Goal: Task Accomplishment & Management: Use online tool/utility

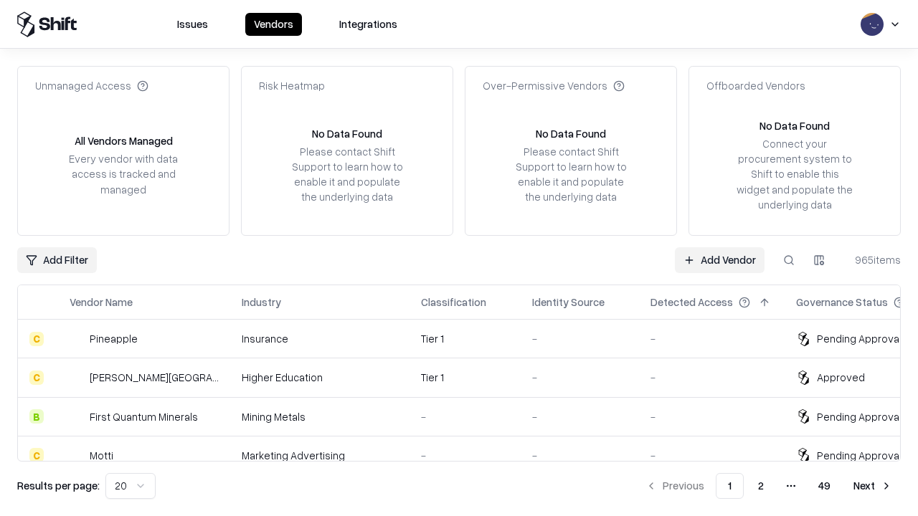
click at [719, 260] on link "Add Vendor" at bounding box center [720, 260] width 90 height 26
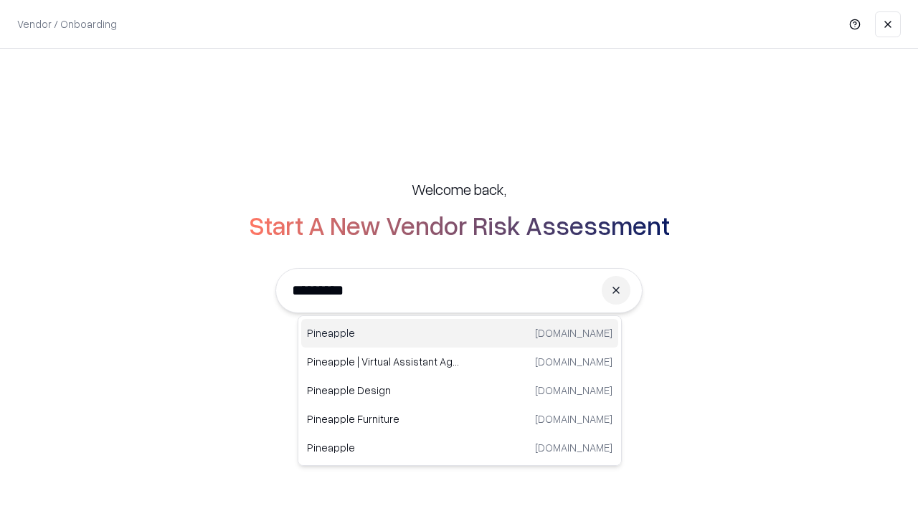
click at [460, 333] on div "Pineapple [DOMAIN_NAME]" at bounding box center [459, 333] width 317 height 29
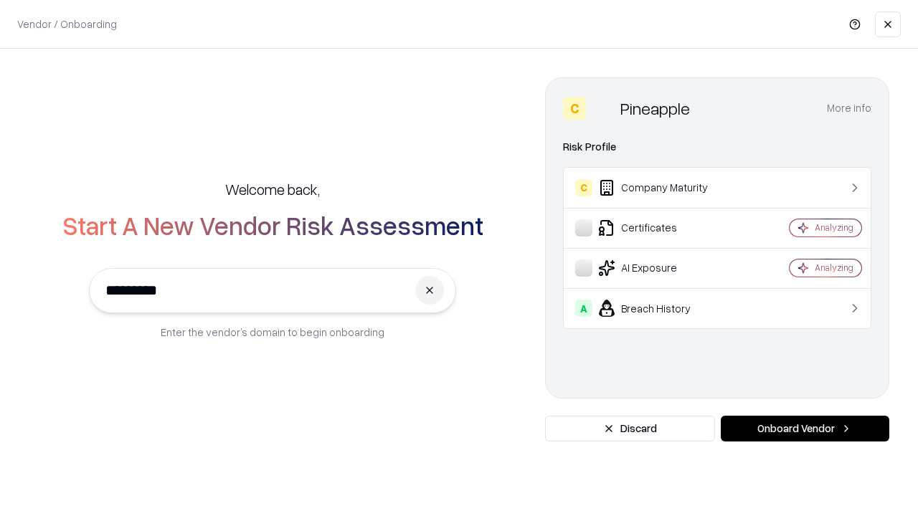
type input "*********"
click at [805, 429] on button "Onboard Vendor" at bounding box center [805, 429] width 169 height 26
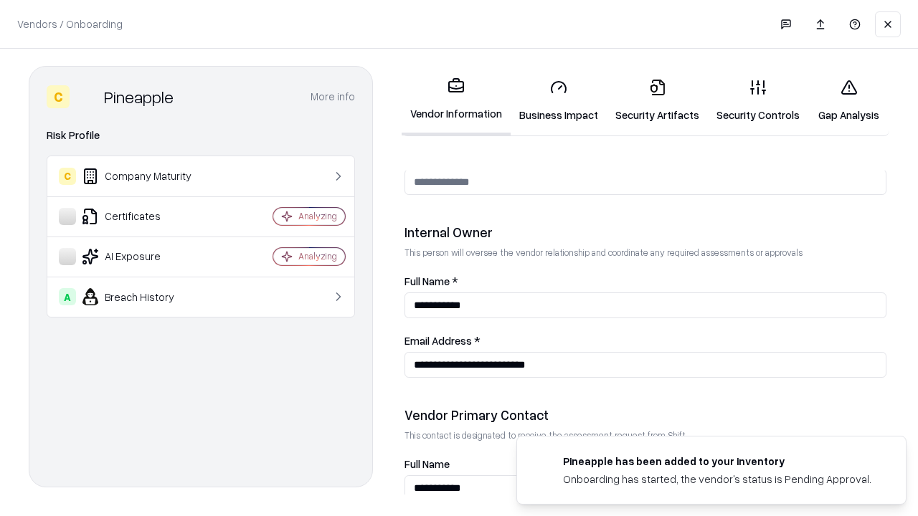
scroll to position [743, 0]
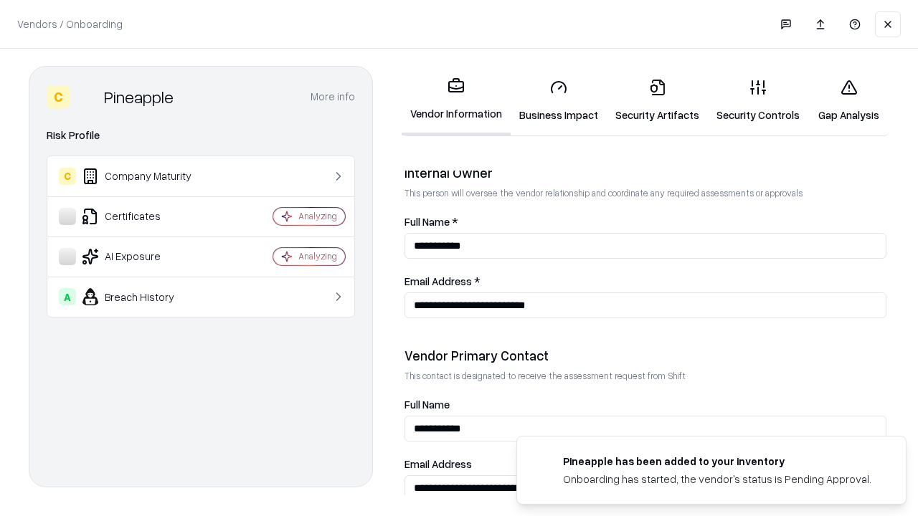
click at [657, 100] on link "Security Artifacts" at bounding box center [657, 100] width 101 height 67
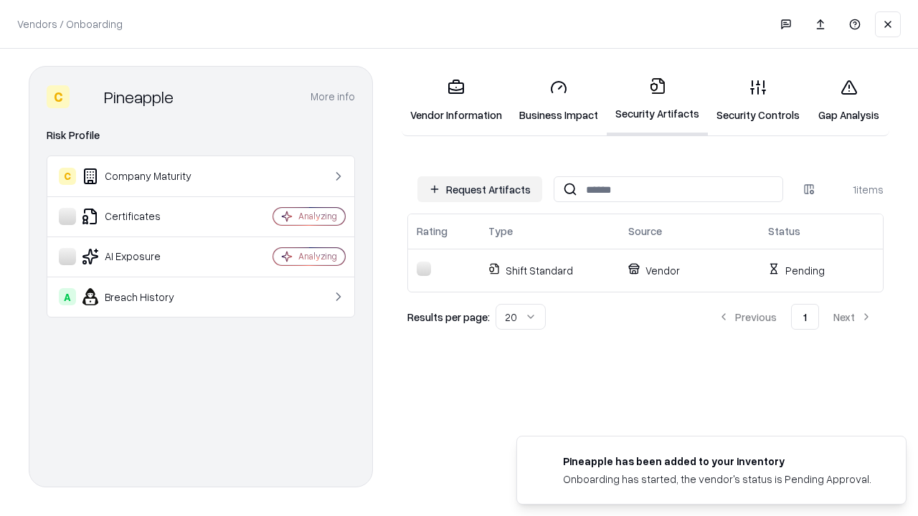
click at [480, 189] on button "Request Artifacts" at bounding box center [479, 189] width 125 height 26
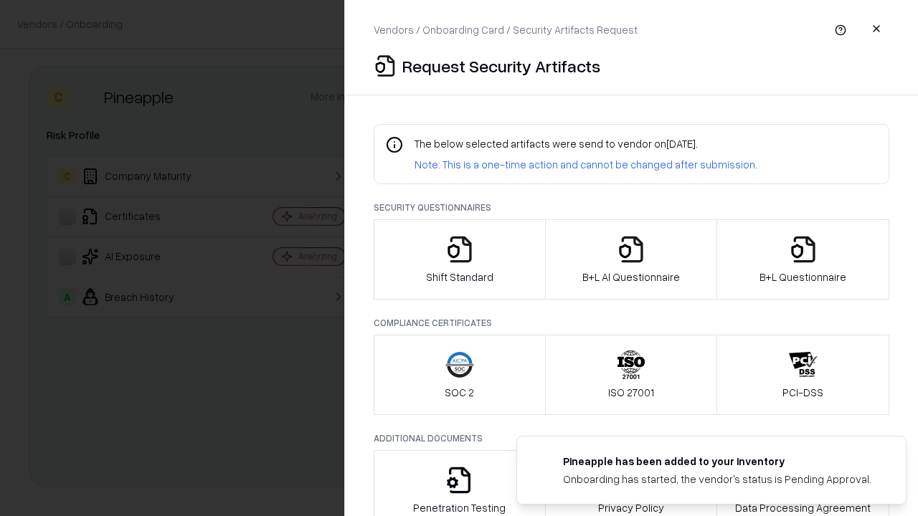
click at [802, 260] on icon "button" at bounding box center [803, 249] width 29 height 29
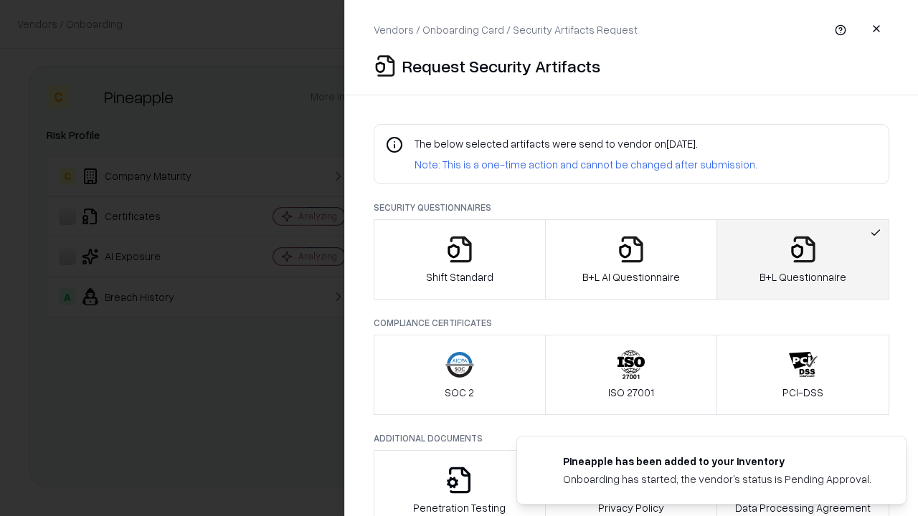
click at [630, 260] on icon "button" at bounding box center [631, 249] width 29 height 29
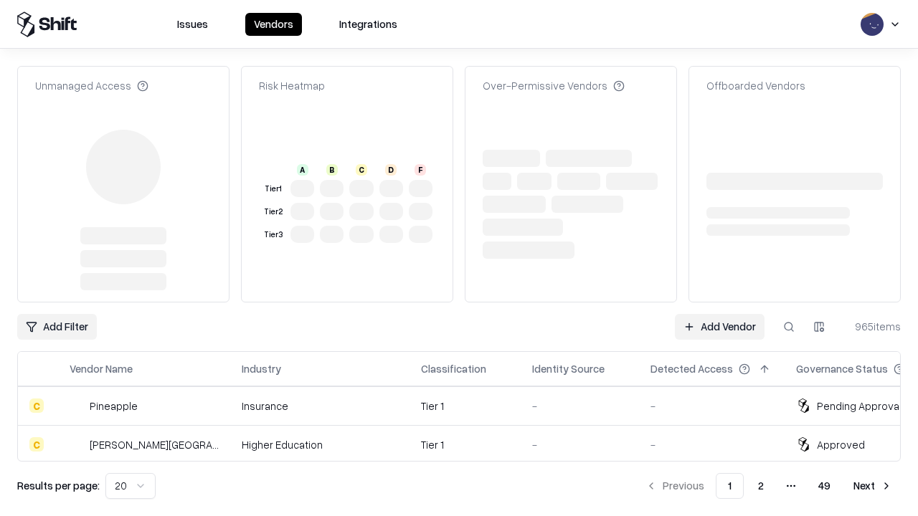
click at [719, 314] on link "Add Vendor" at bounding box center [720, 327] width 90 height 26
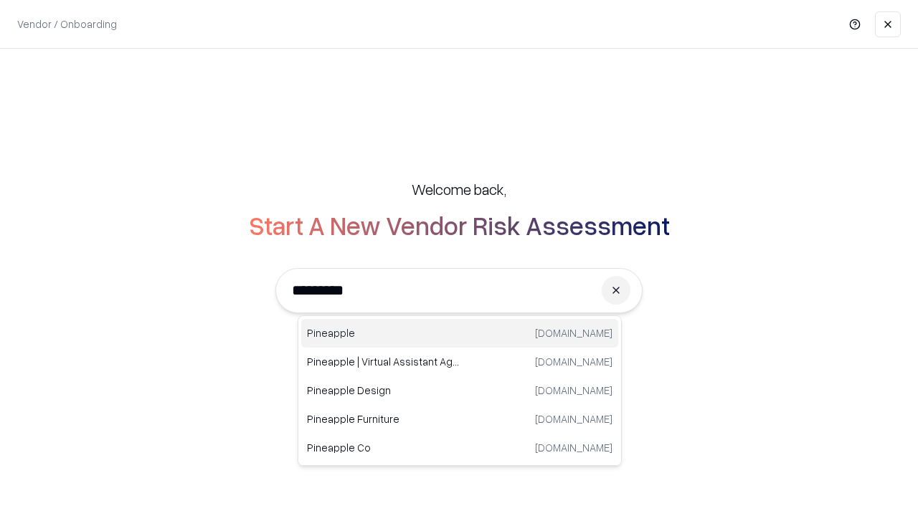
click at [460, 333] on div "Pineapple [DOMAIN_NAME]" at bounding box center [459, 333] width 317 height 29
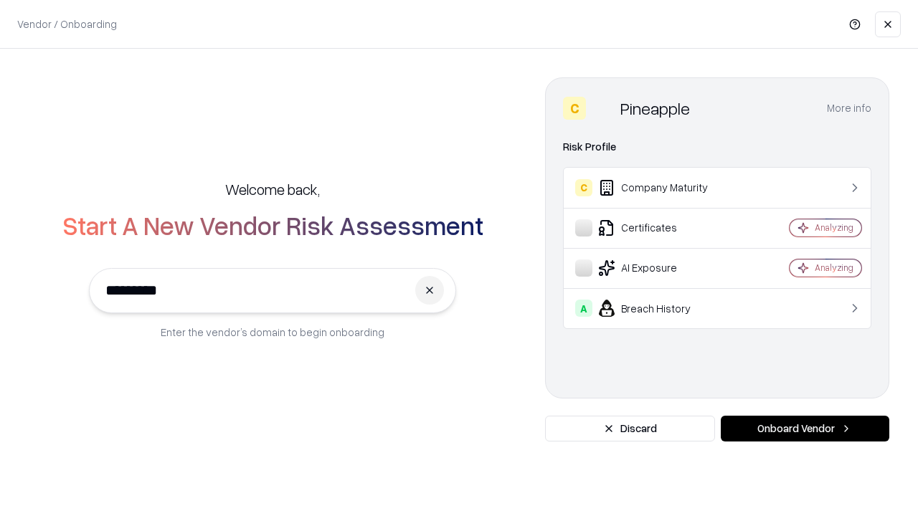
type input "*********"
click at [805, 429] on button "Onboard Vendor" at bounding box center [805, 429] width 169 height 26
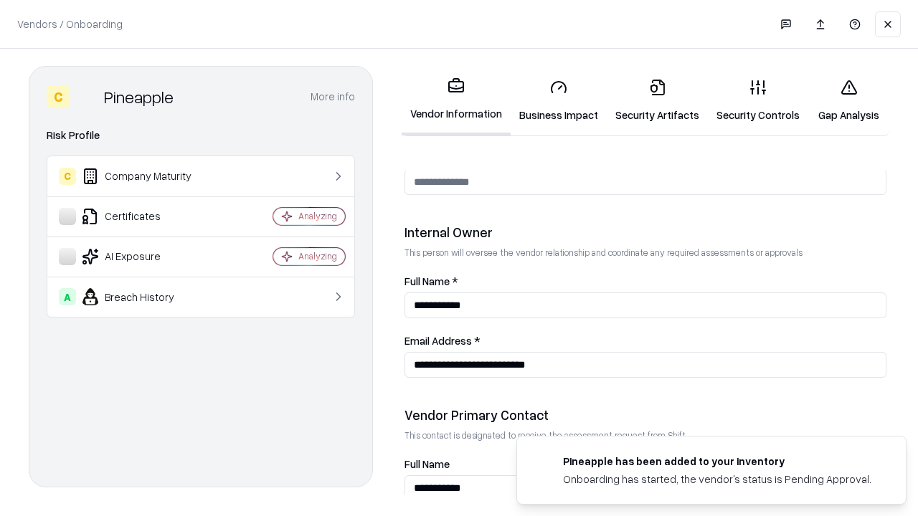
scroll to position [743, 0]
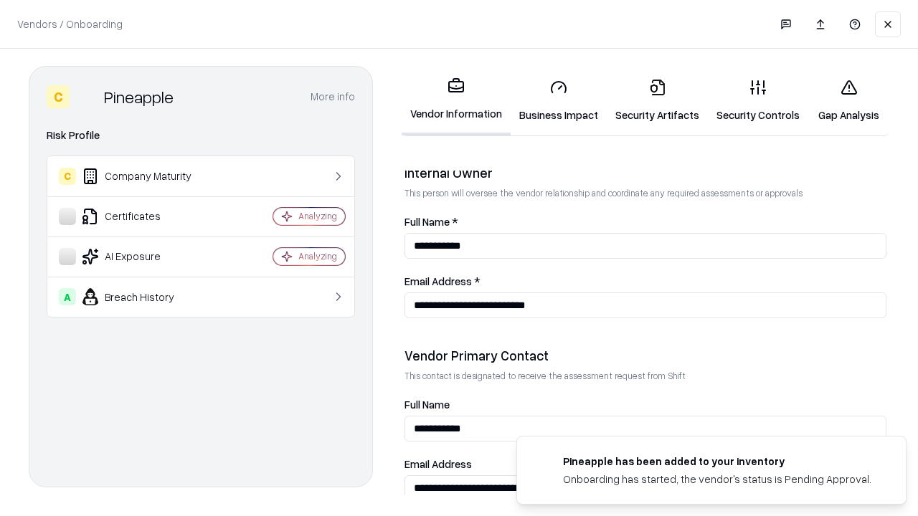
click at [848, 100] on link "Gap Analysis" at bounding box center [848, 100] width 81 height 67
